Goal: Task Accomplishment & Management: Manage account settings

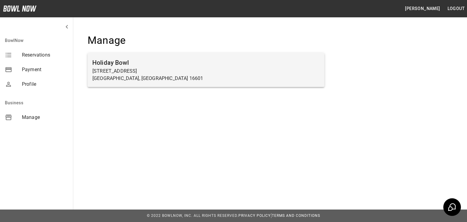
click at [153, 76] on p "[GEOGRAPHIC_DATA], [GEOGRAPHIC_DATA] 16601" at bounding box center [205, 78] width 227 height 7
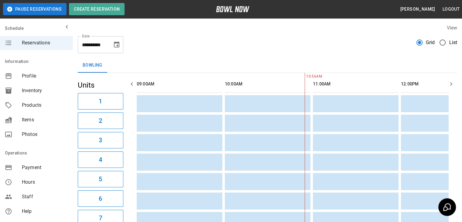
scroll to position [0, 88]
click at [36, 89] on span "Inventory" at bounding box center [45, 90] width 46 height 7
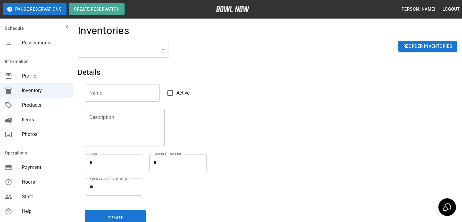
click at [163, 50] on body "Pause Reservations Create Reservation [PERSON_NAME] Logout Schedule Reservation…" at bounding box center [231, 134] width 462 height 268
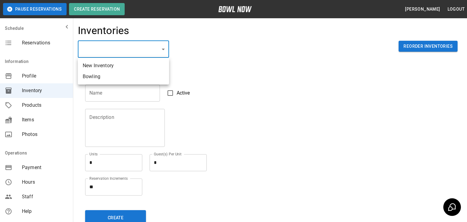
click at [137, 75] on li "Bowling" at bounding box center [123, 76] width 91 height 11
type input "**********"
type input "*******"
type textarea "**"
type textarea "*"
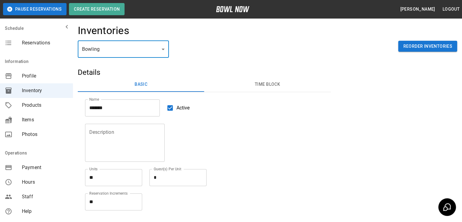
click at [33, 46] on span "Reservations" at bounding box center [45, 42] width 46 height 7
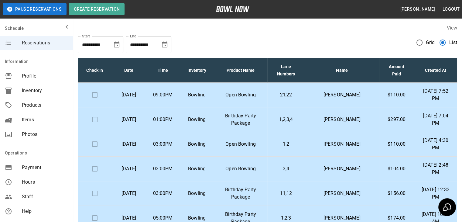
click at [34, 43] on span "Reservations" at bounding box center [45, 42] width 46 height 7
click at [29, 90] on span "Inventory" at bounding box center [45, 90] width 46 height 7
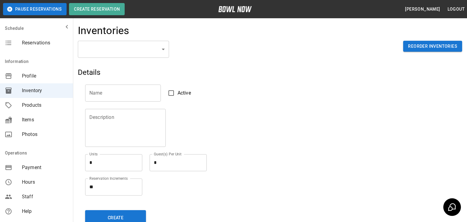
click at [163, 50] on body "Pause Reservations Create Reservation [PERSON_NAME] Logout Schedule Reservation…" at bounding box center [233, 134] width 467 height 268
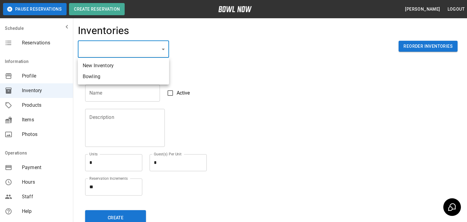
click at [34, 44] on div at bounding box center [233, 111] width 467 height 222
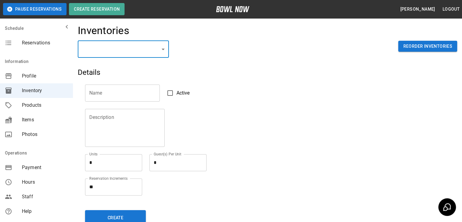
click at [34, 42] on span "Reservations" at bounding box center [45, 42] width 46 height 7
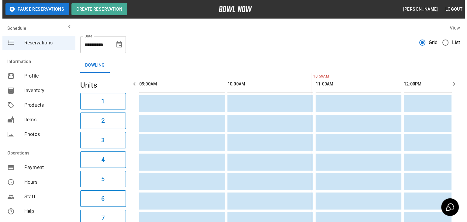
scroll to position [0, 88]
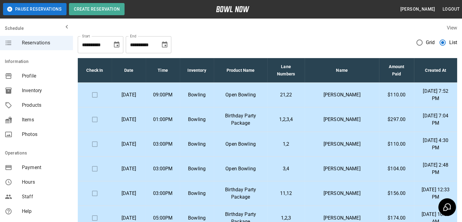
click at [247, 95] on p "Open Bowling" at bounding box center [241, 94] width 44 height 7
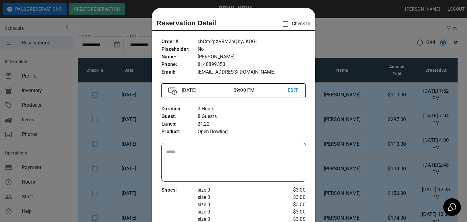
scroll to position [0, 0]
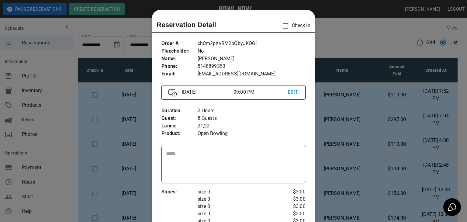
click at [342, 53] on div at bounding box center [233, 111] width 467 height 222
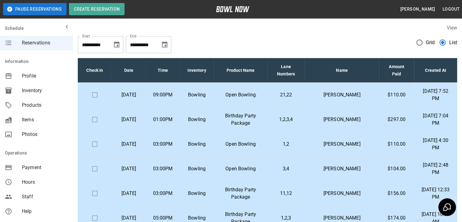
click at [210, 149] on td "Bowling" at bounding box center [197, 144] width 34 height 25
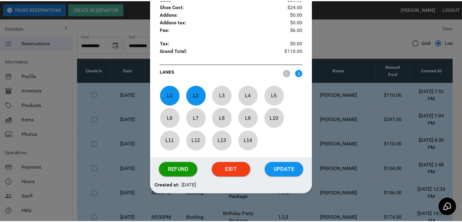
scroll to position [293, 0]
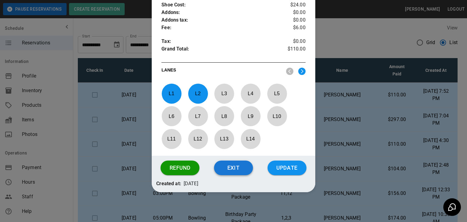
click at [231, 170] on button "Exit" at bounding box center [233, 167] width 39 height 15
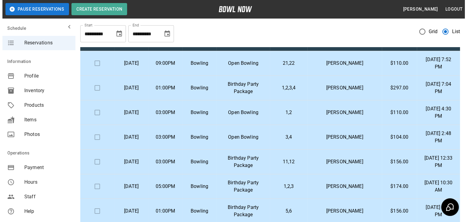
scroll to position [30, 0]
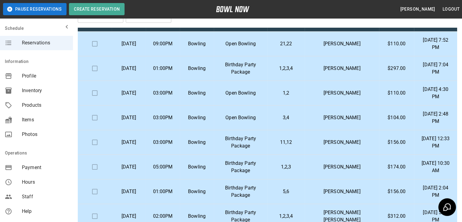
click at [209, 140] on p "Bowling" at bounding box center [197, 142] width 24 height 7
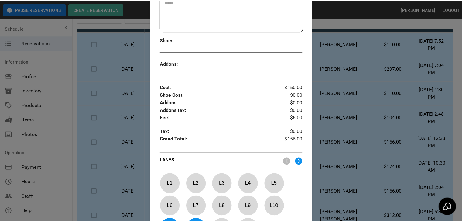
scroll to position [242, 0]
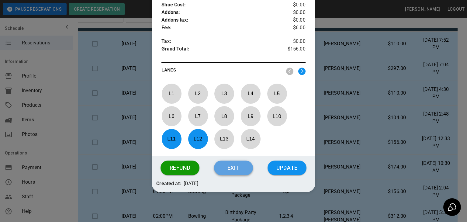
click at [245, 172] on button "Exit" at bounding box center [233, 167] width 39 height 15
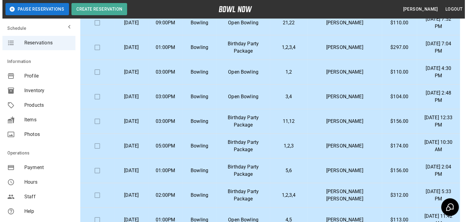
scroll to position [61, 0]
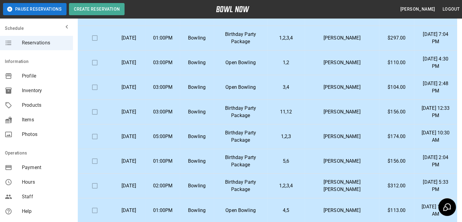
click at [241, 139] on p "Birthday Party Package" at bounding box center [241, 136] width 44 height 15
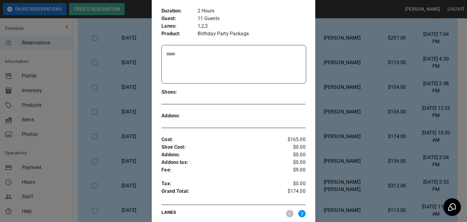
scroll to position [101, 0]
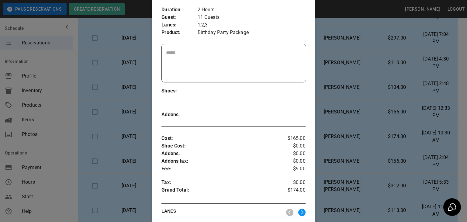
click at [229, 160] on p "Addons tax :" at bounding box center [221, 161] width 120 height 8
click at [228, 154] on p "Addons :" at bounding box center [221, 154] width 120 height 8
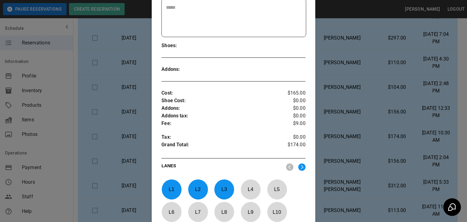
scroll to position [242, 0]
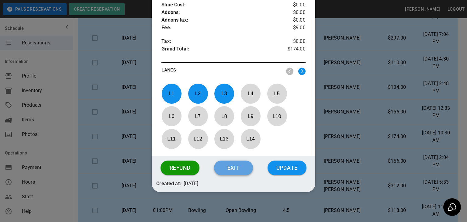
click at [230, 170] on button "Exit" at bounding box center [233, 167] width 39 height 15
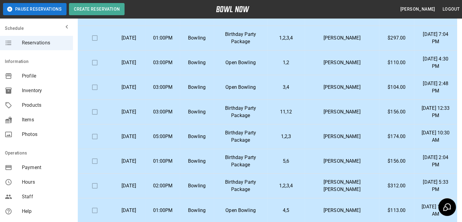
click at [263, 139] on p "Birthday Party Package" at bounding box center [241, 136] width 44 height 15
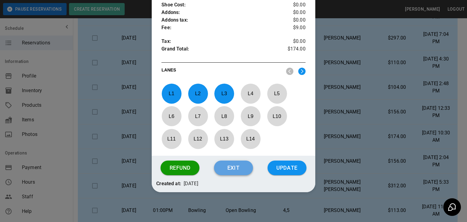
click at [237, 170] on button "Exit" at bounding box center [233, 167] width 39 height 15
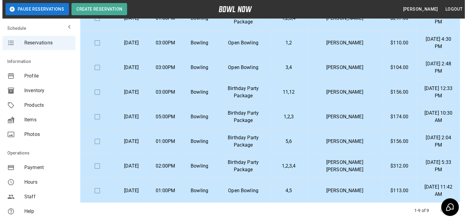
scroll to position [91, 0]
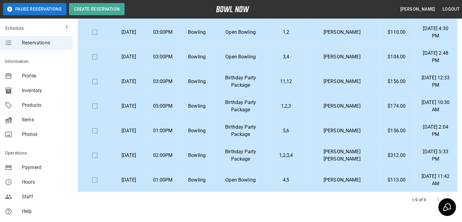
click at [214, 179] on td "Bowling" at bounding box center [197, 180] width 34 height 25
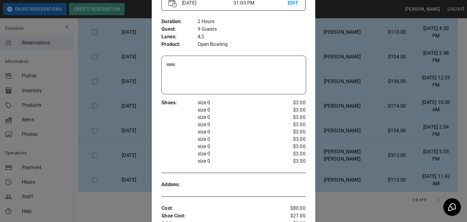
scroll to position [26, 0]
